Goal: Complete application form: Complete application form

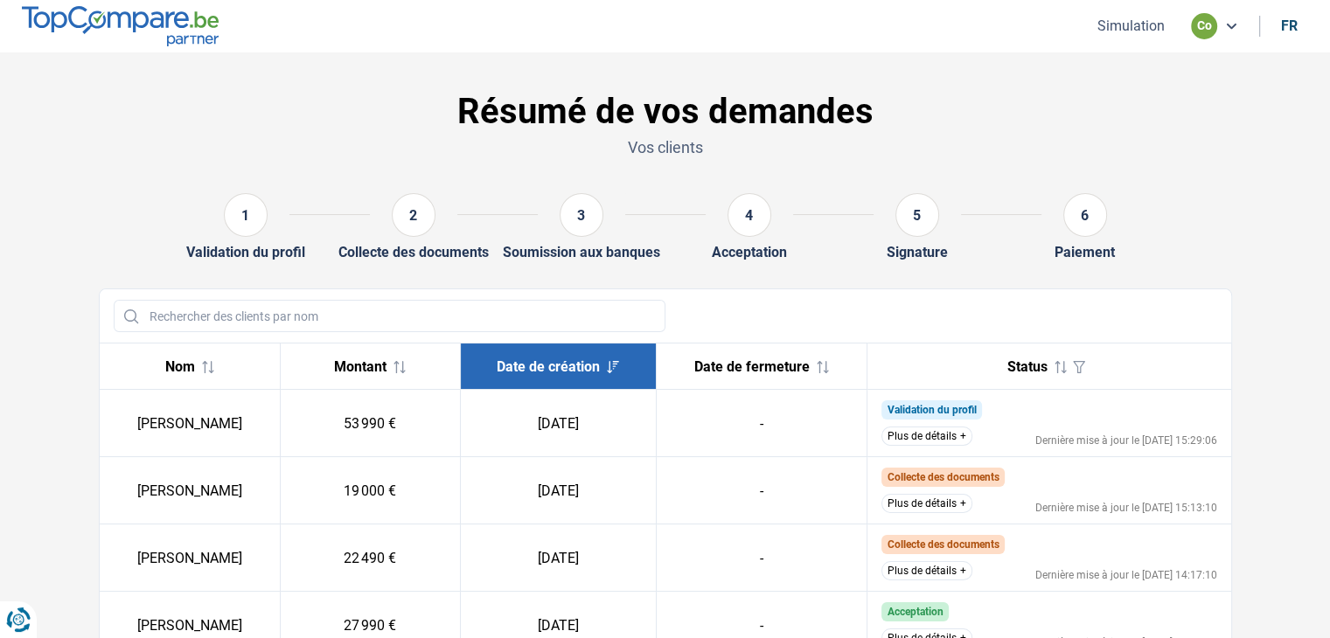
click at [1150, 32] on button "Simulation" at bounding box center [1131, 26] width 78 height 18
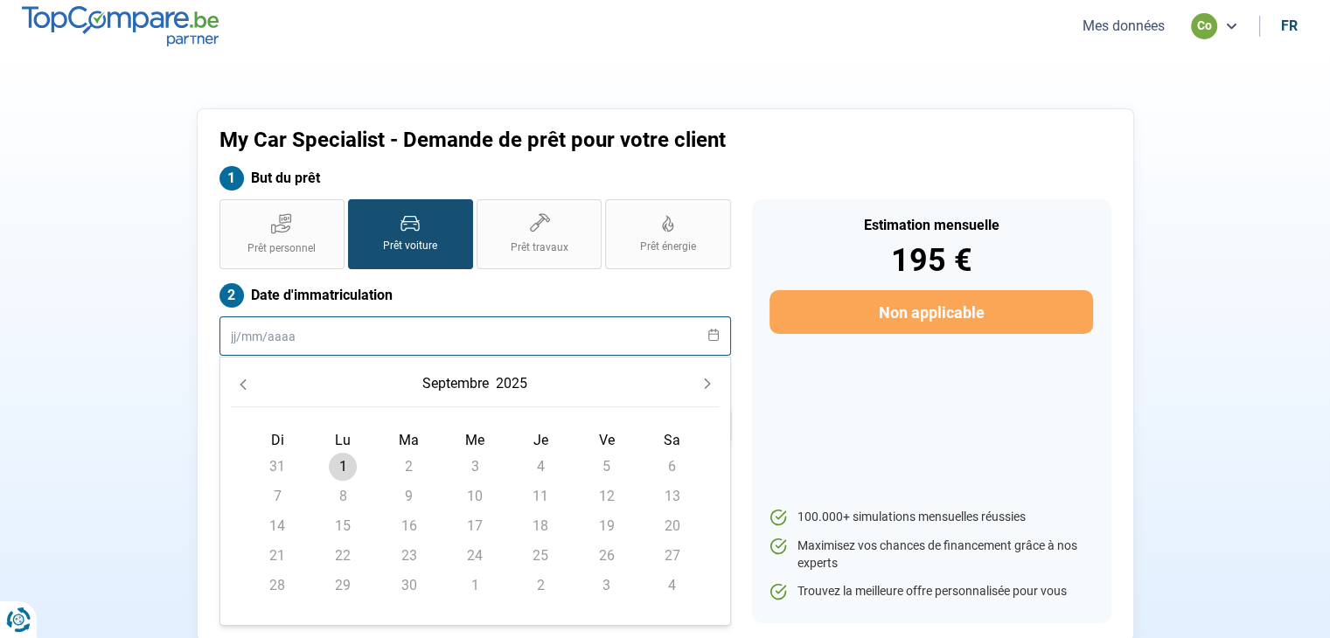
drag, startPoint x: 356, startPoint y: 326, endPoint x: 157, endPoint y: 337, distance: 198.7
click at [157, 337] on div "My Car Specialist - Demande de prêt pour votre client But du prêt Prêt personne…" at bounding box center [665, 374] width 1154 height 533
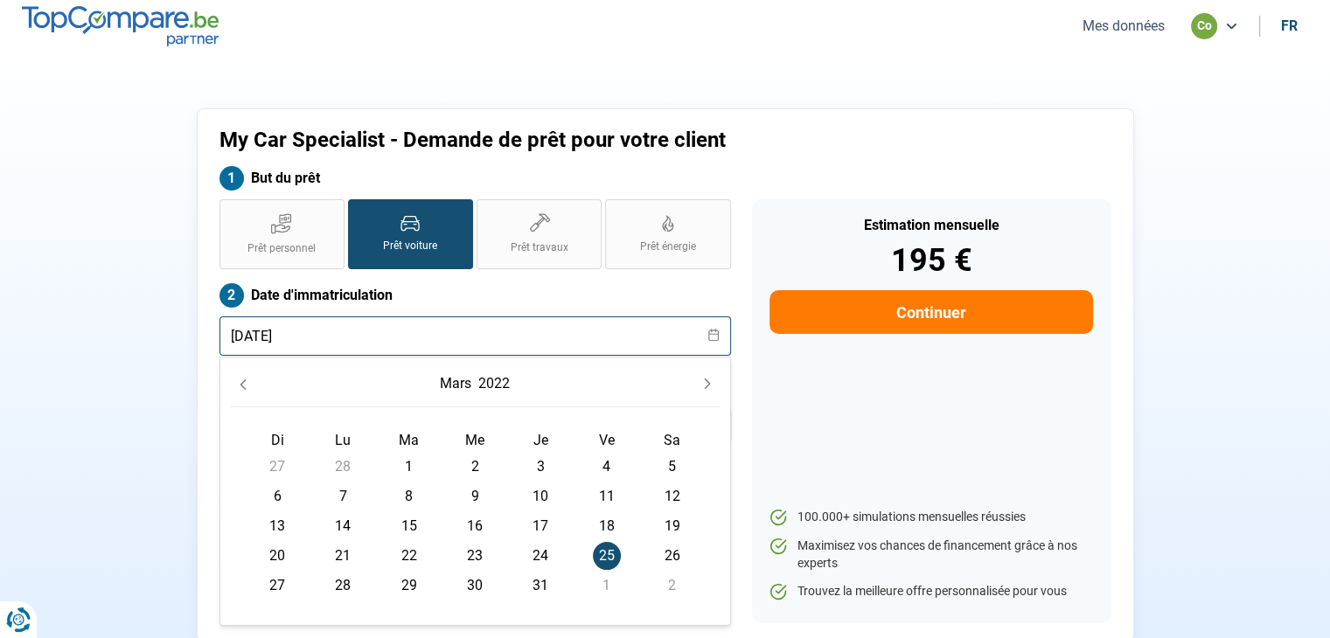
type input "[DATE]"
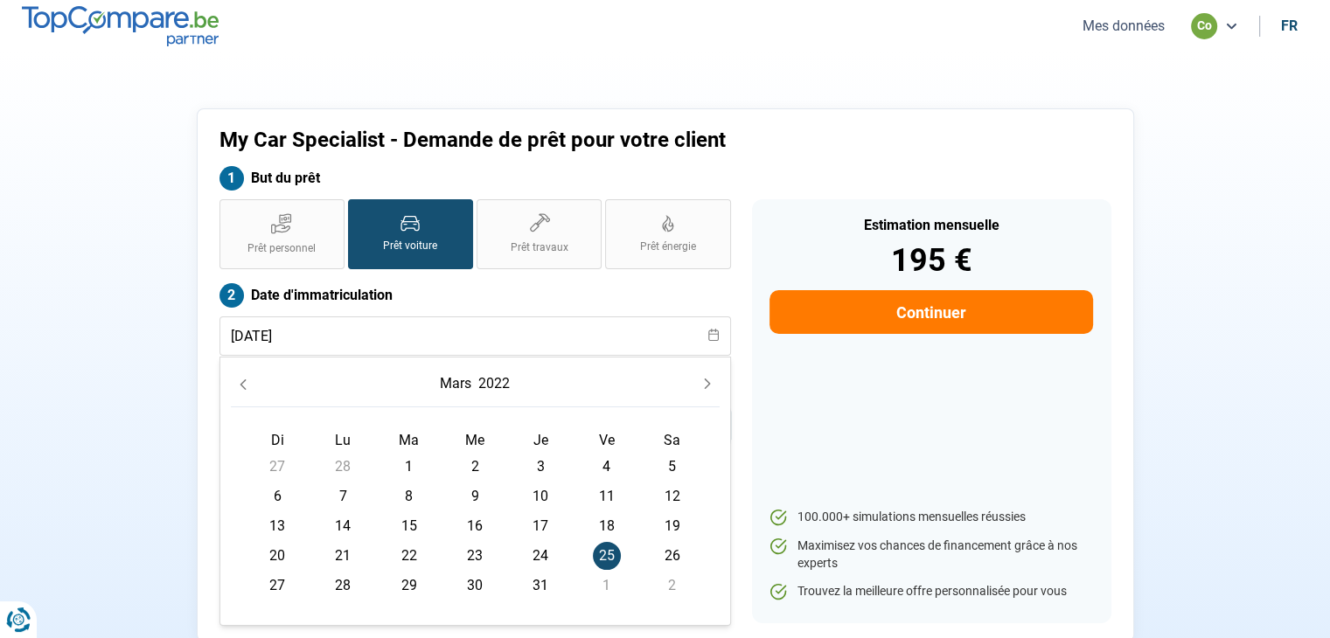
click at [608, 552] on span "25" at bounding box center [607, 556] width 28 height 28
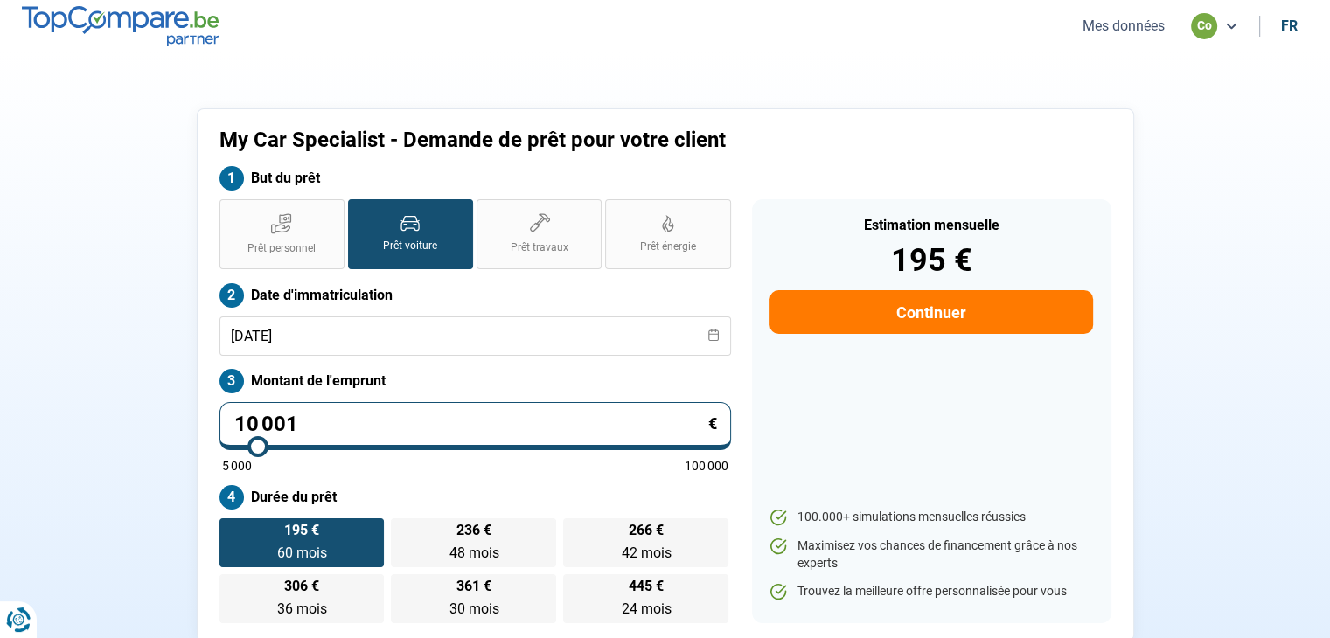
drag, startPoint x: 304, startPoint y: 426, endPoint x: 59, endPoint y: 410, distance: 245.3
click at [59, 410] on section "My Car Specialist - Demande de prêt pour votre client But du prêt Prêt personne…" at bounding box center [665, 374] width 1330 height 645
type input "2"
type input "5000"
type input "22"
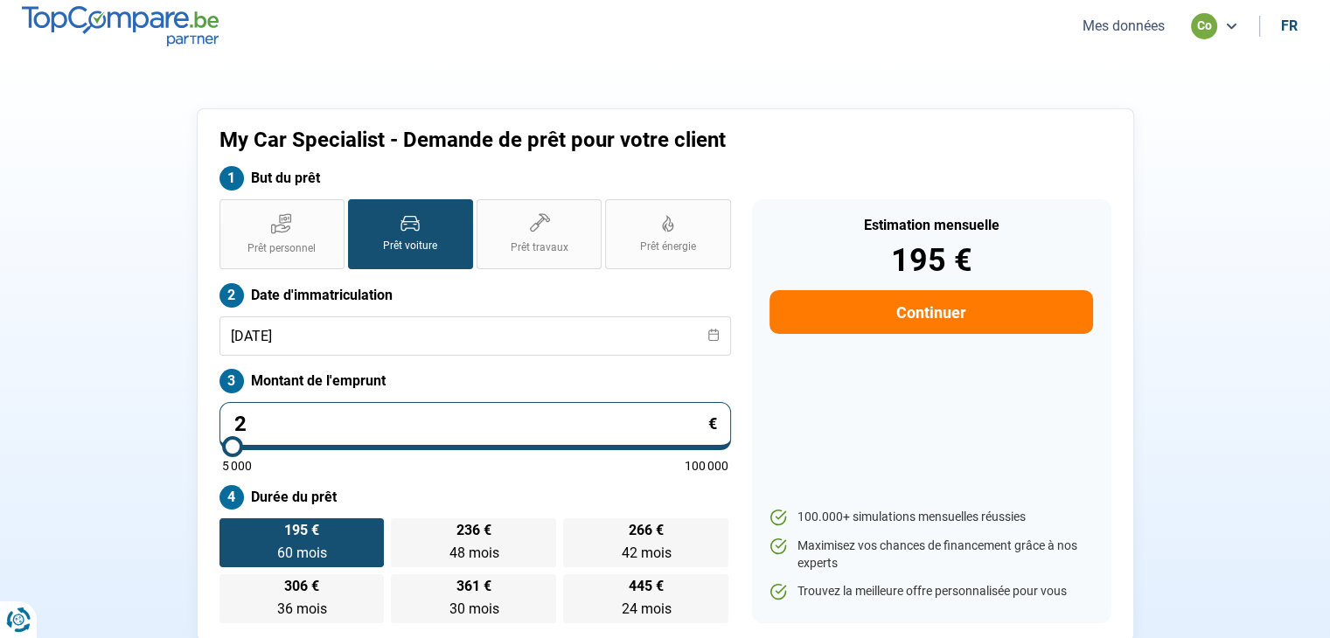
type input "5000"
type input "229"
type input "5000"
type input "2 299"
type input "5000"
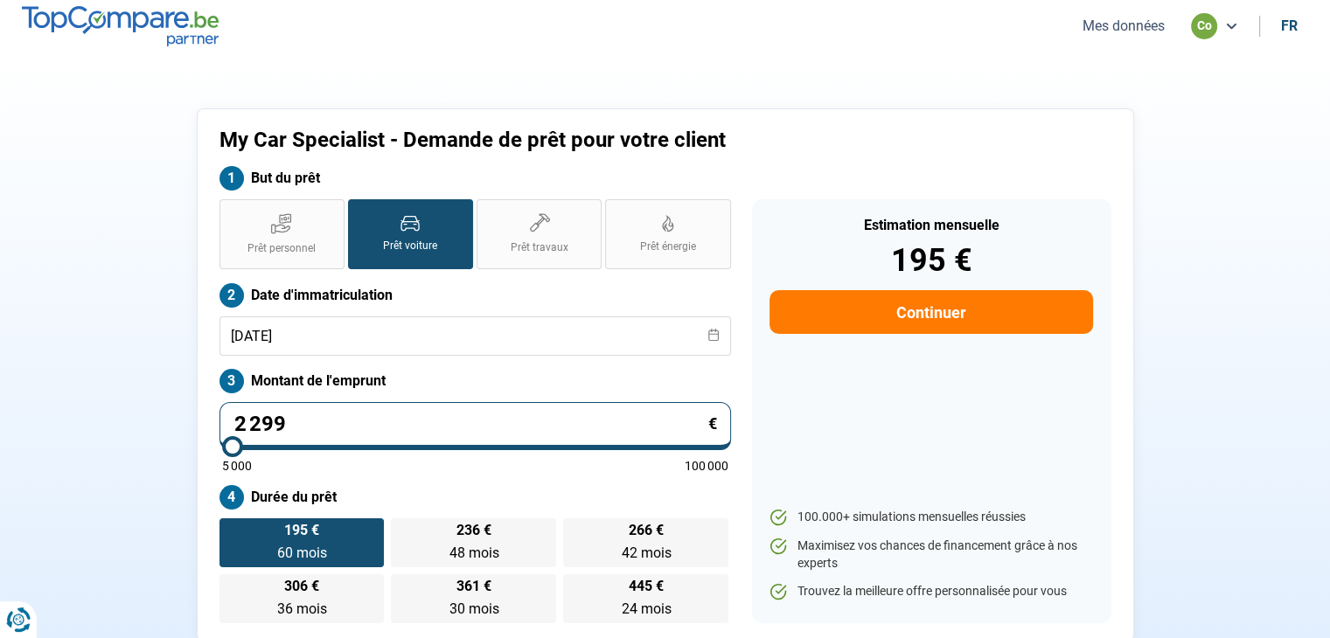
type input "22 990"
type input "23000"
type input "22 990"
type input "23000"
click at [602, 383] on label "Montant de l'emprunt" at bounding box center [474, 381] width 511 height 24
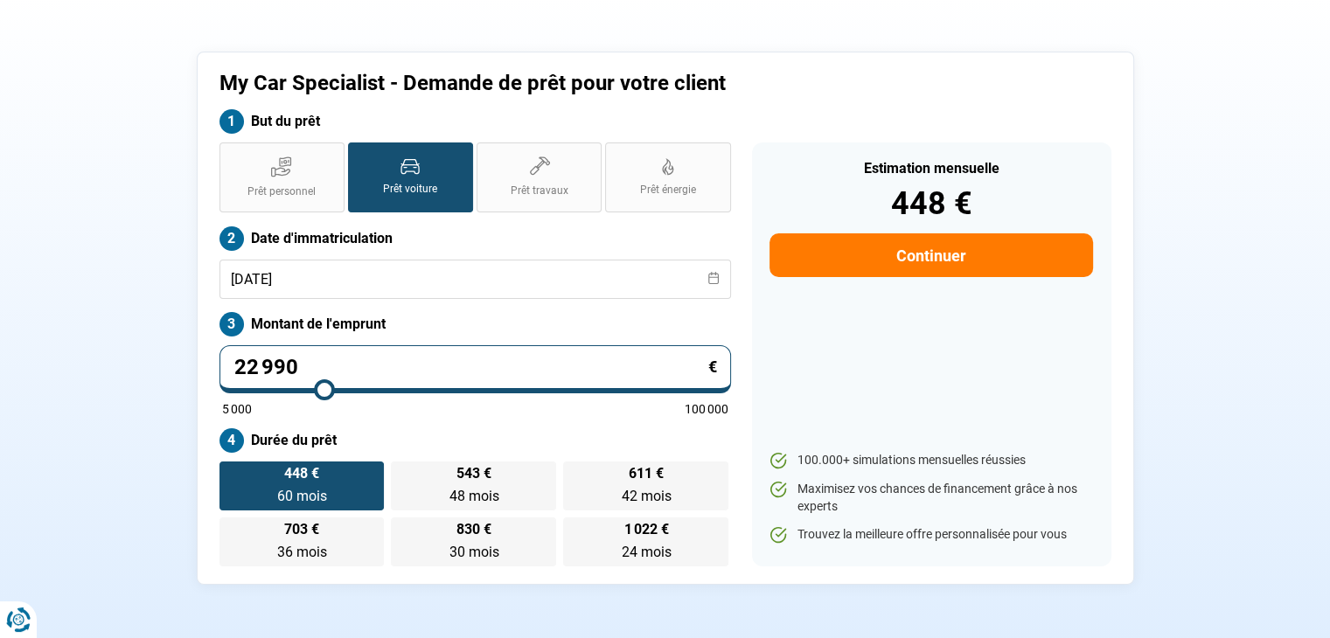
scroll to position [175, 0]
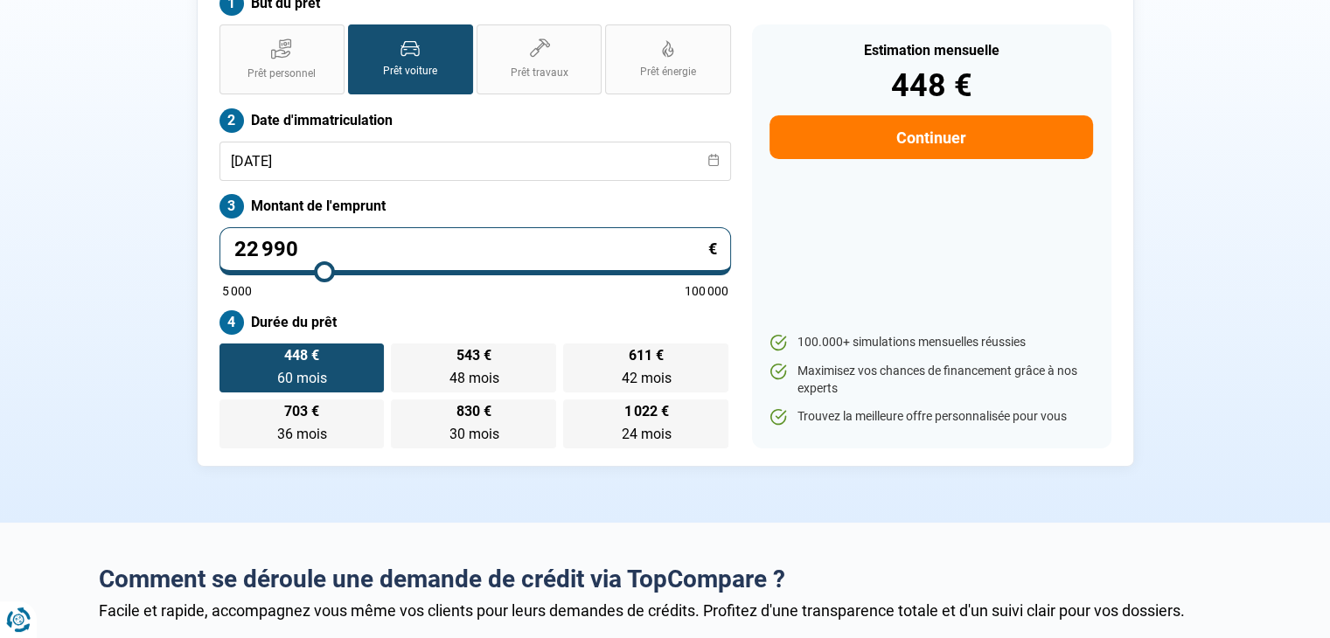
click at [780, 487] on section "My Car Specialist - Demande de prêt pour votre client But du prêt Prêt personne…" at bounding box center [665, 200] width 1330 height 645
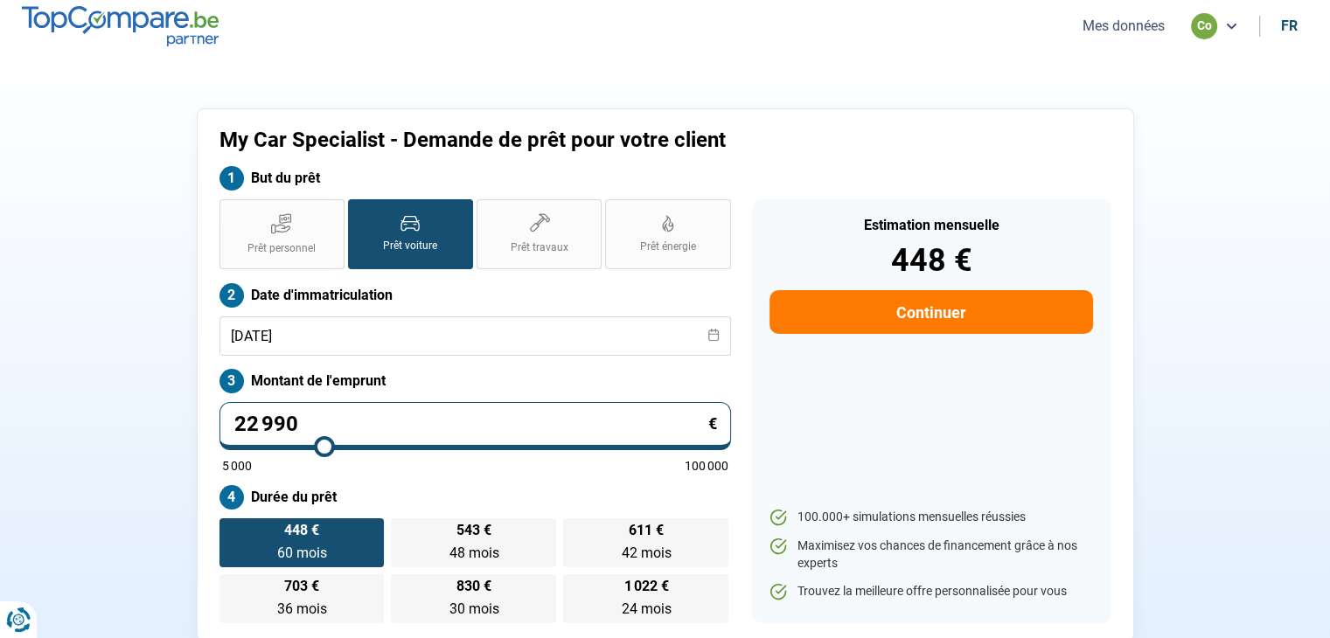
click at [972, 333] on button "Continuer" at bounding box center [930, 312] width 323 height 44
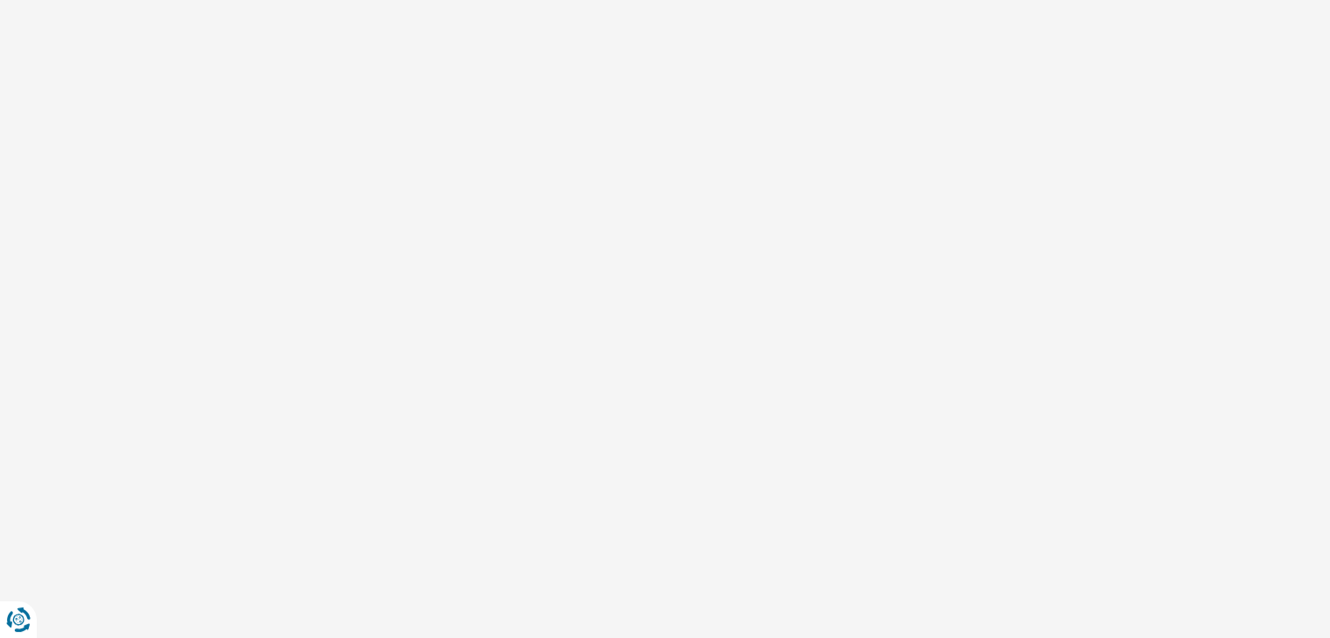
select select "32"
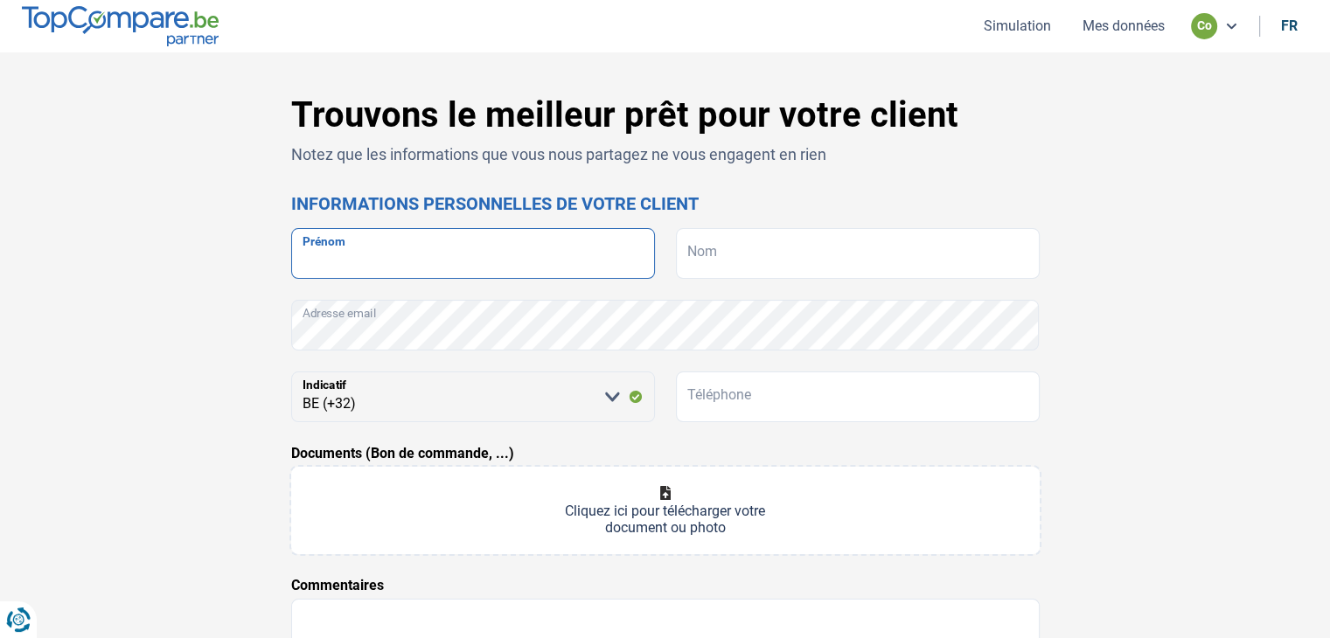
click at [449, 256] on input "Prénom" at bounding box center [473, 253] width 364 height 51
type input "[PERSON_NAME]"
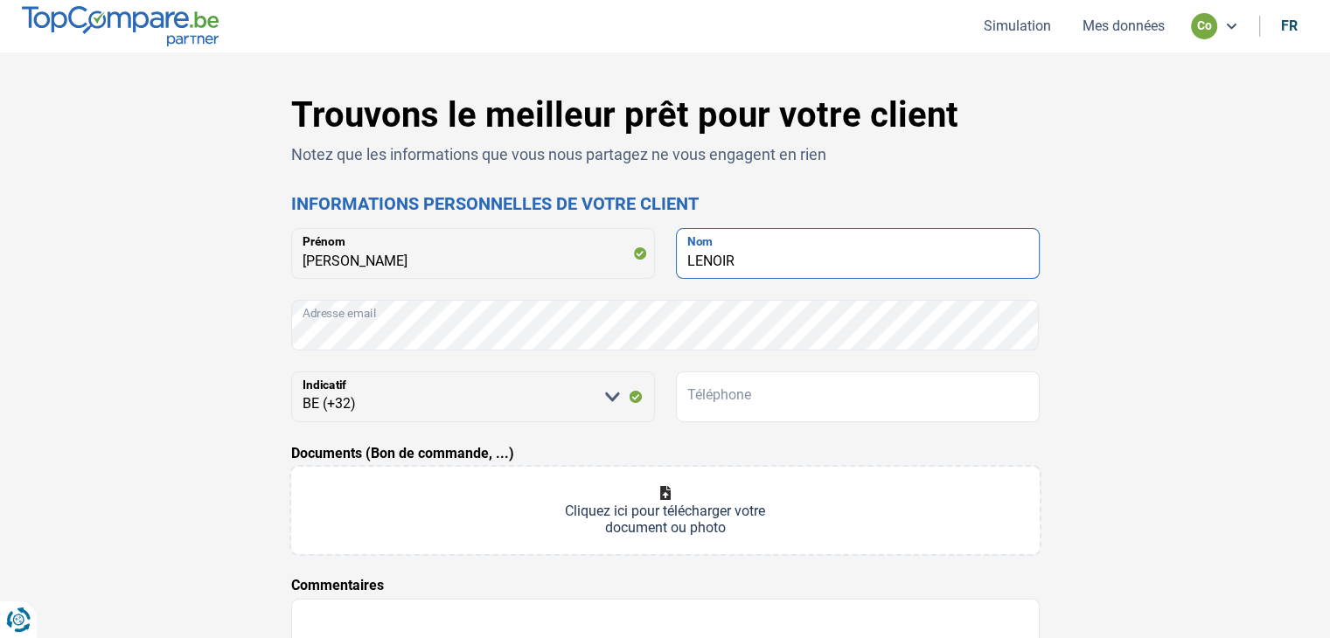
type input "LENOIR"
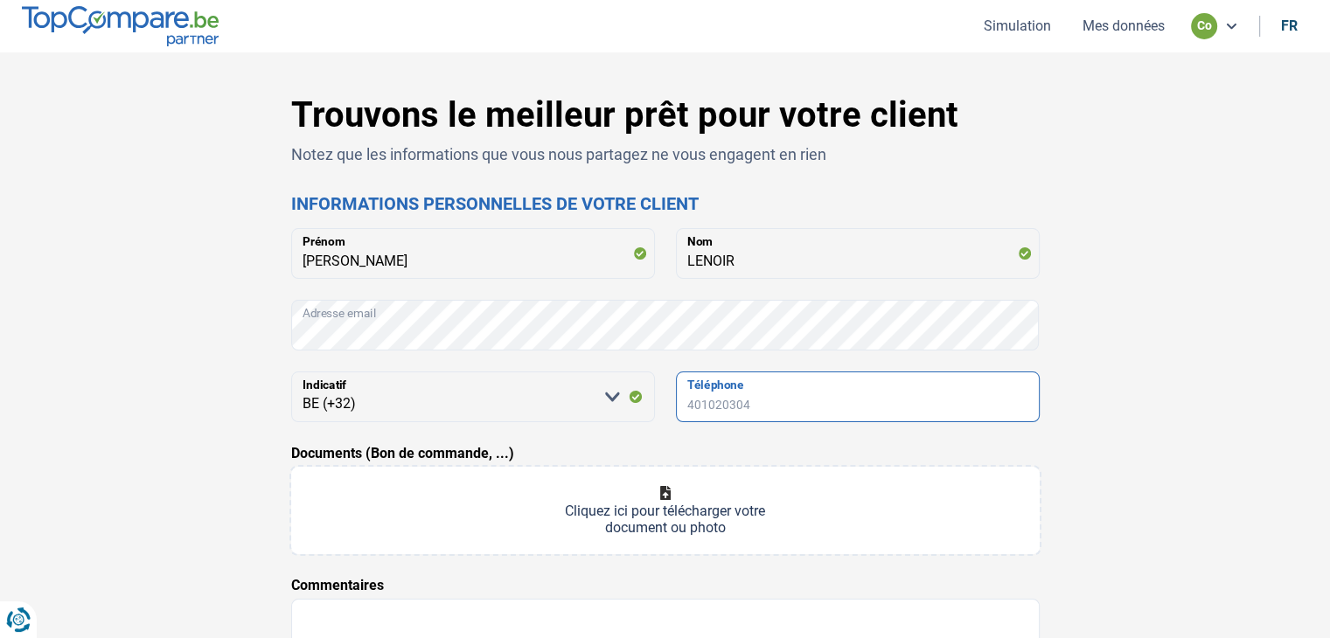
click at [717, 407] on input "Téléphone" at bounding box center [858, 397] width 364 height 51
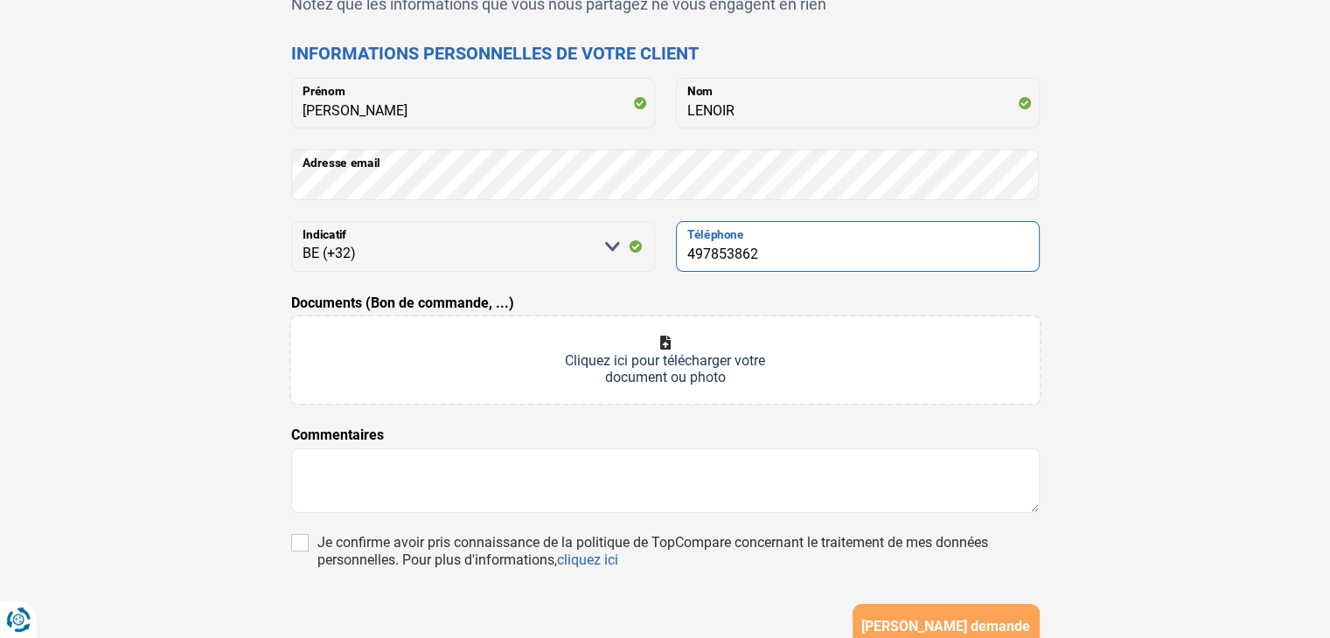
scroll to position [175, 0]
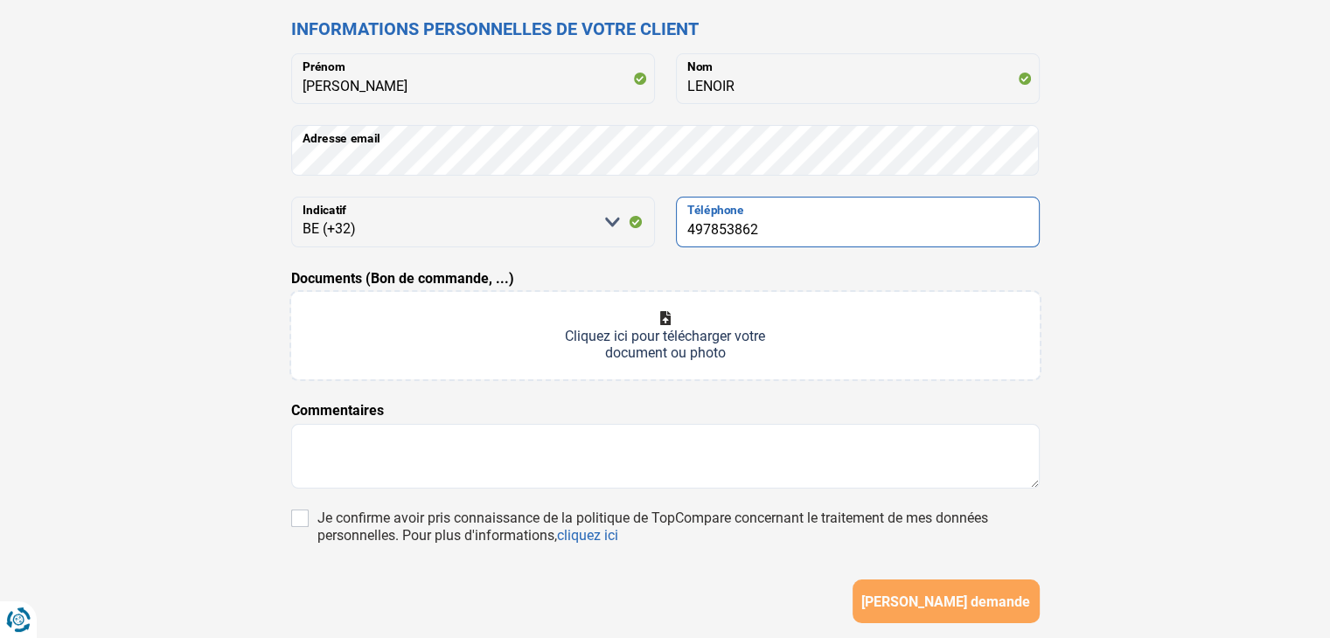
type input "497853862"
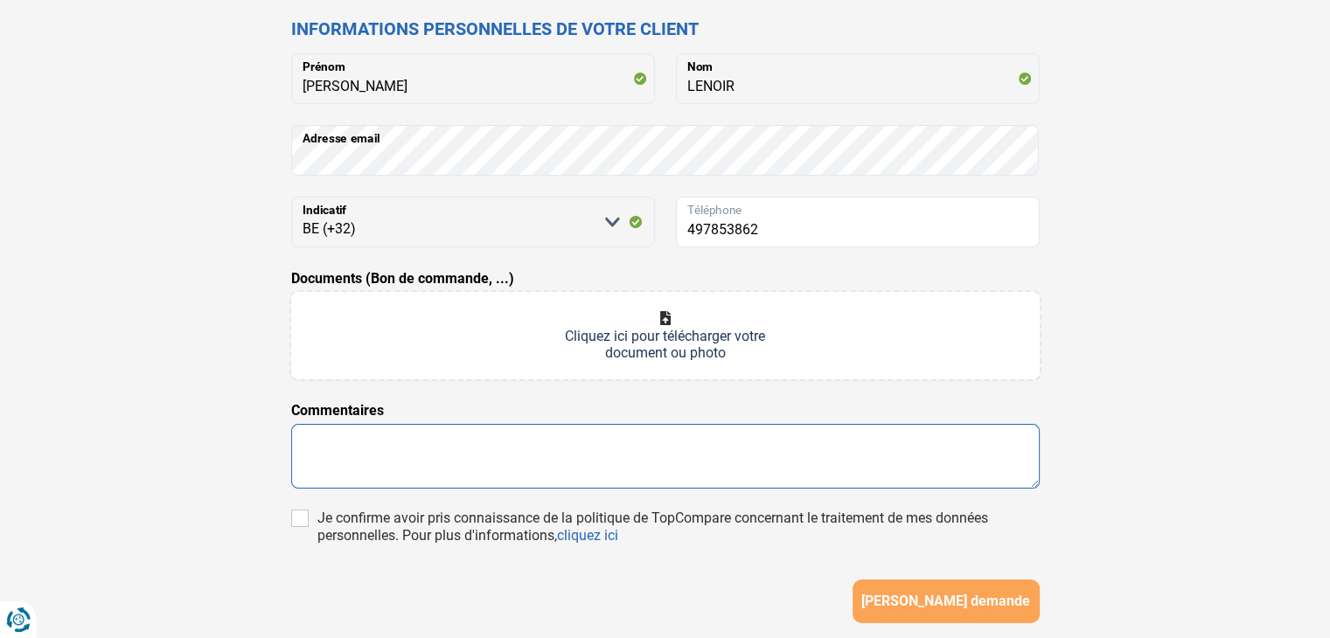
click at [336, 455] on textarea at bounding box center [665, 456] width 748 height 65
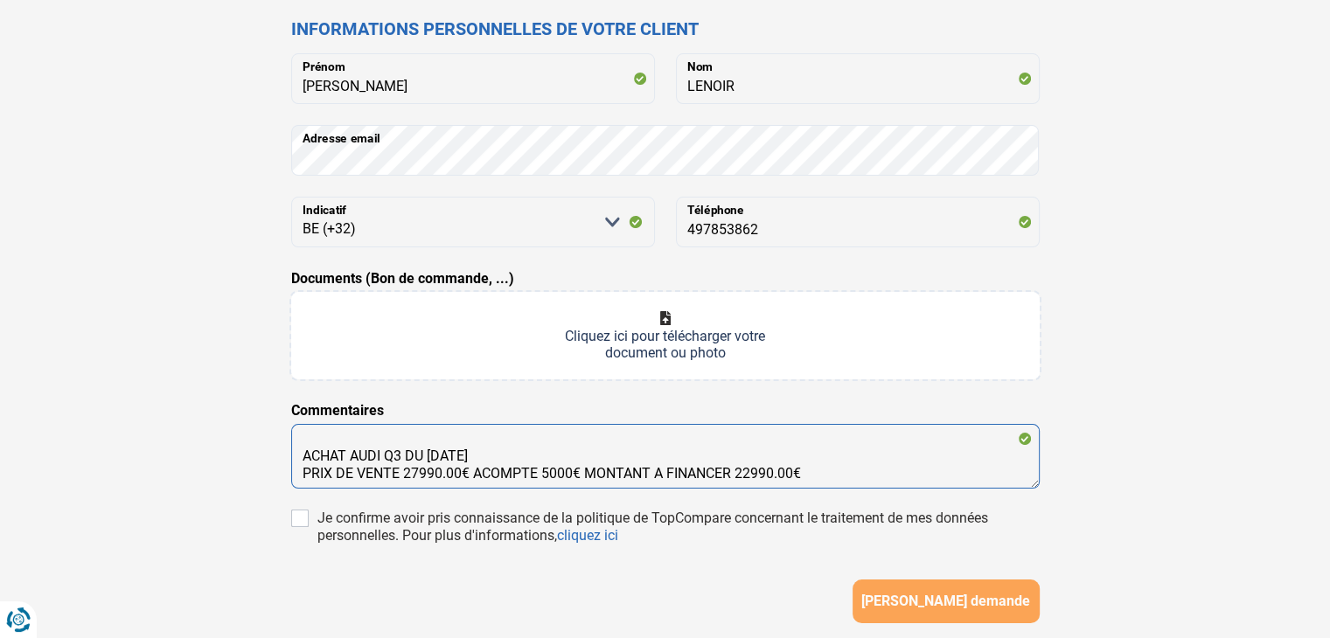
scroll to position [11, 0]
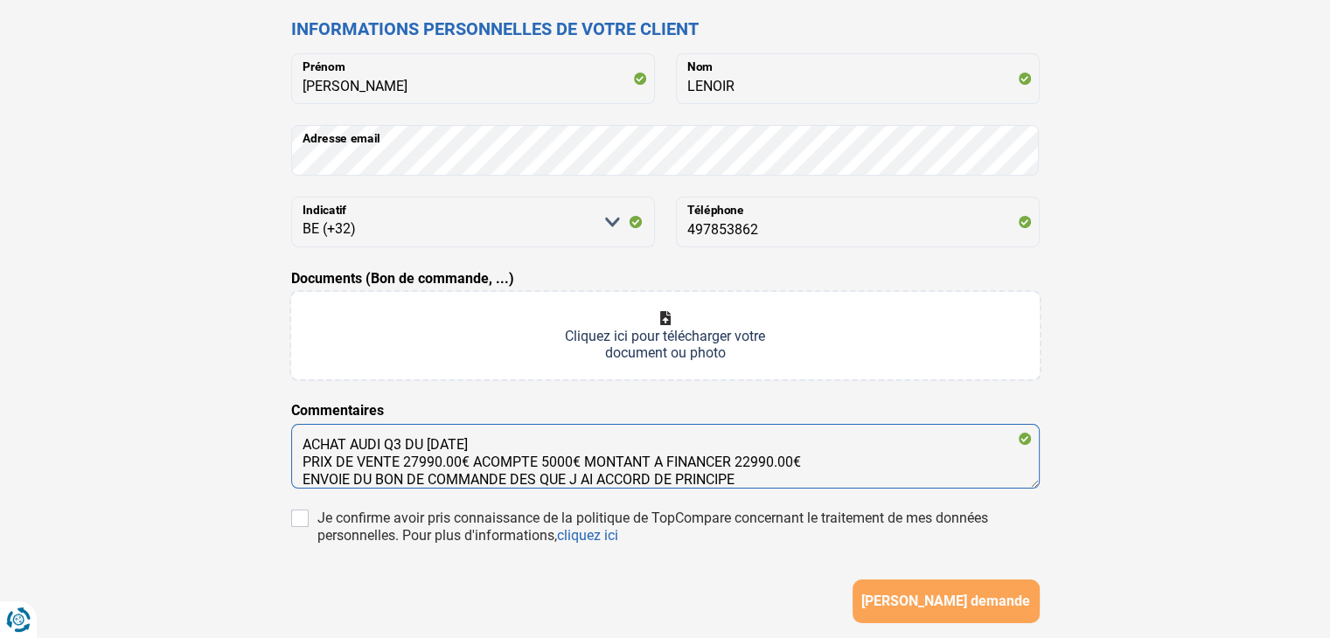
click at [580, 481] on textarea "ACHAT AUDI Q3 DU [DATE] PRIX DE VENTE 27990.00€ ACOMPTE 5000€ MONTANT A FINANCE…" at bounding box center [665, 456] width 748 height 65
type textarea "ACHAT AUDI Q3 DU [DATE] PRIX DE VENTE 27990.00€ ACOMPTE 5000€ MONTANT A FINANCE…"
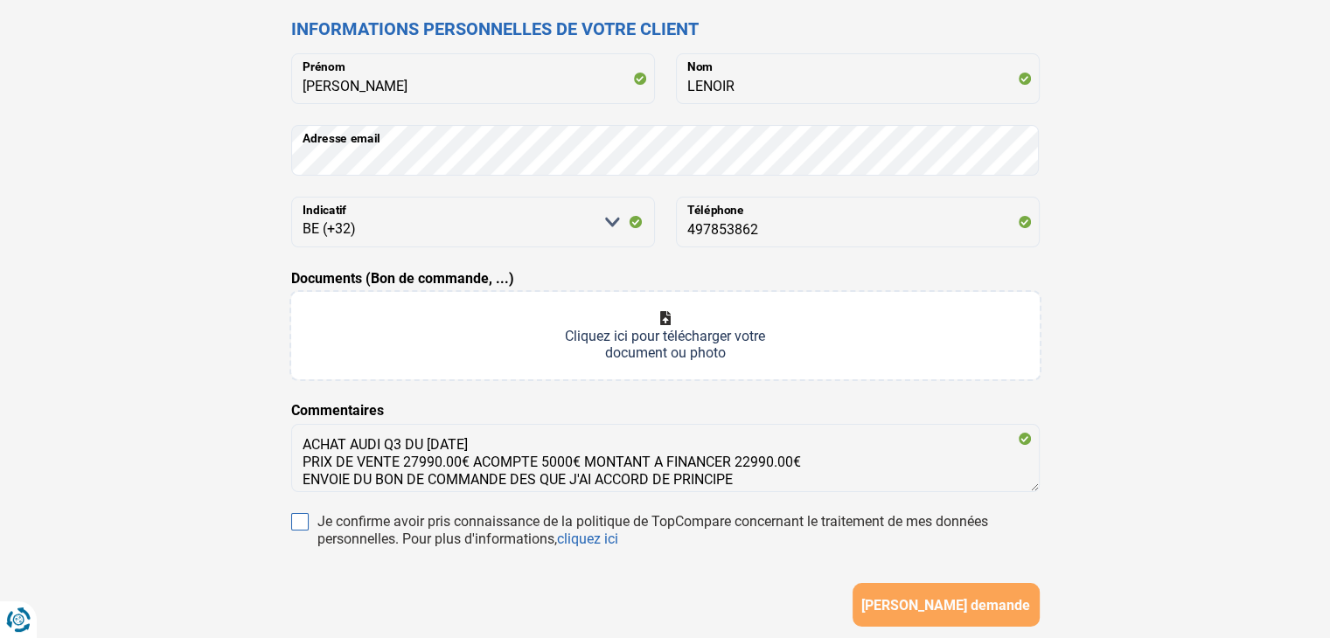
click at [302, 514] on input "Je confirme avoir pris connaissance de la politique de TopCompare concernant le…" at bounding box center [299, 521] width 17 height 17
checkbox input "true"
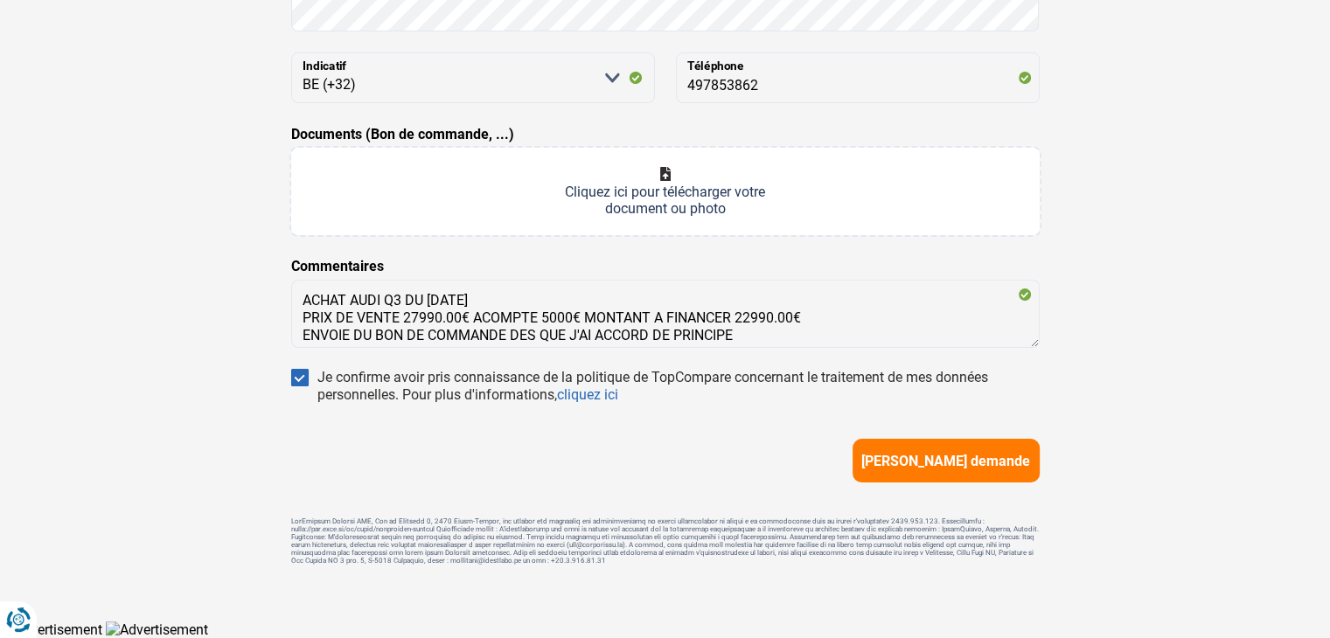
scroll to position [325, 0]
click at [949, 469] on button "[PERSON_NAME] demande" at bounding box center [945, 461] width 187 height 44
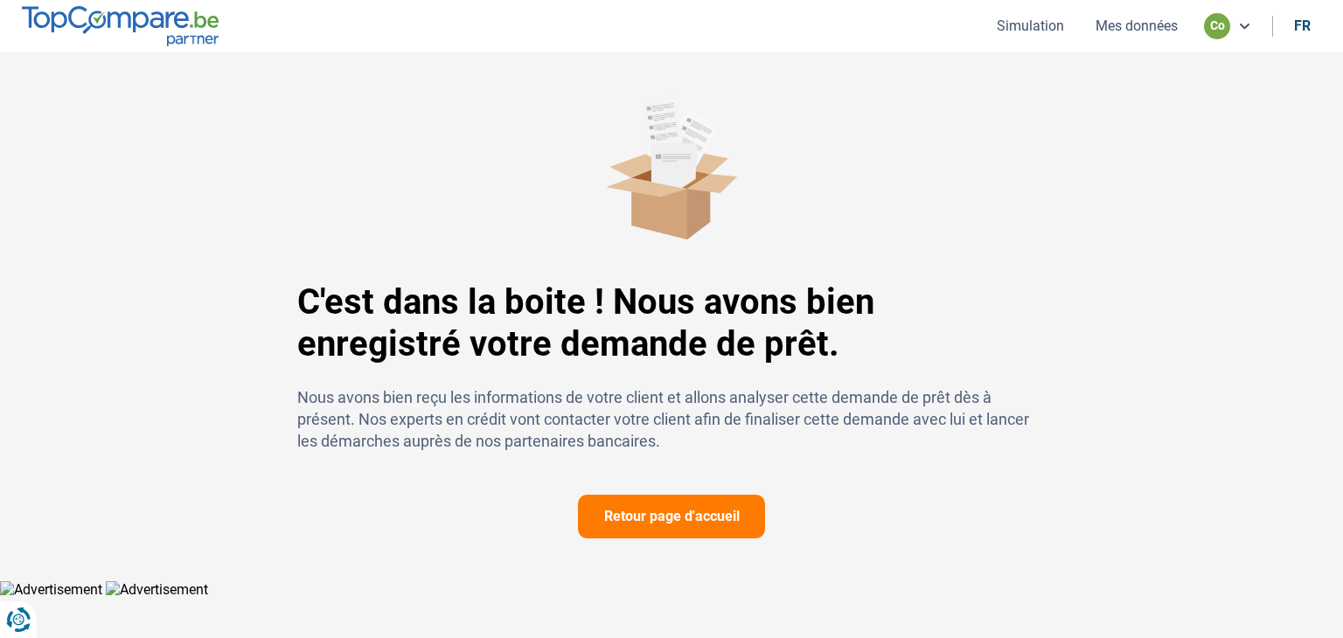
click at [741, 512] on button "Retour page d'accueil" at bounding box center [671, 517] width 187 height 44
